Goal: Task Accomplishment & Management: Use online tool/utility

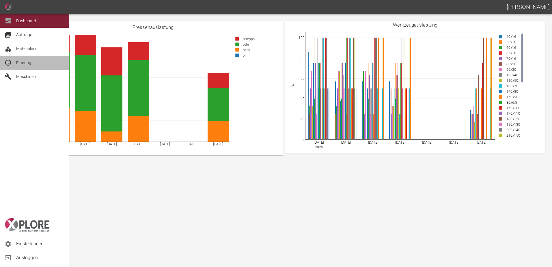
click at [20, 63] on span "Planung" at bounding box center [23, 62] width 15 height 5
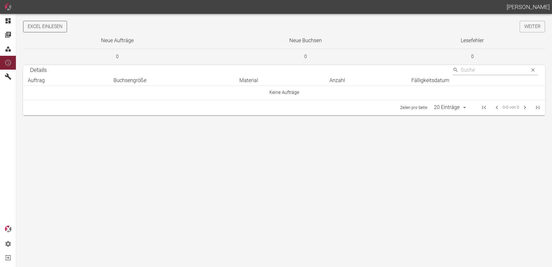
click at [49, 23] on button "Excel einlesen" at bounding box center [45, 27] width 44 height 12
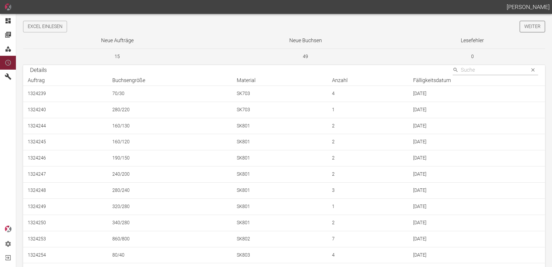
click at [524, 29] on link "Weiter" at bounding box center [532, 27] width 25 height 12
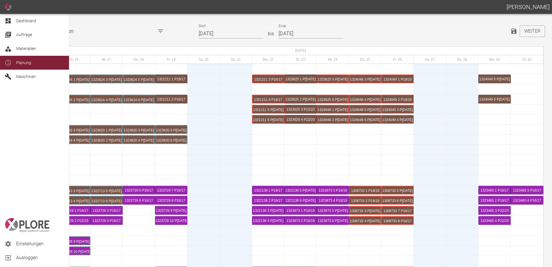
click at [8, 20] on icon at bounding box center [8, 20] width 7 height 7
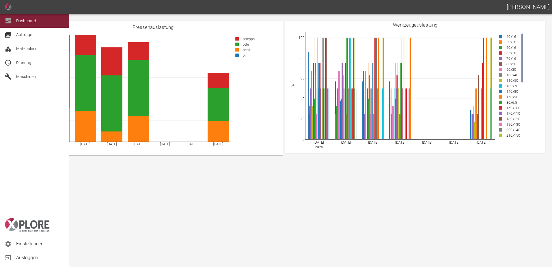
click at [32, 65] on span "Planung" at bounding box center [40, 62] width 48 height 7
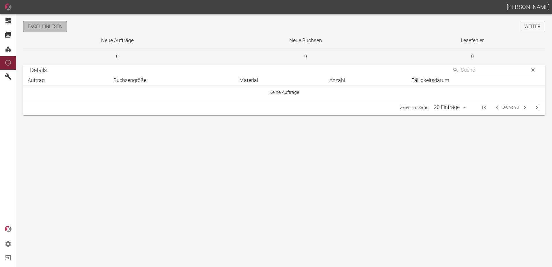
click at [55, 30] on button "Excel einlesen" at bounding box center [45, 27] width 44 height 12
click at [535, 28] on link "Weiter" at bounding box center [532, 27] width 25 height 12
